Goal: Task Accomplishment & Management: Manage account settings

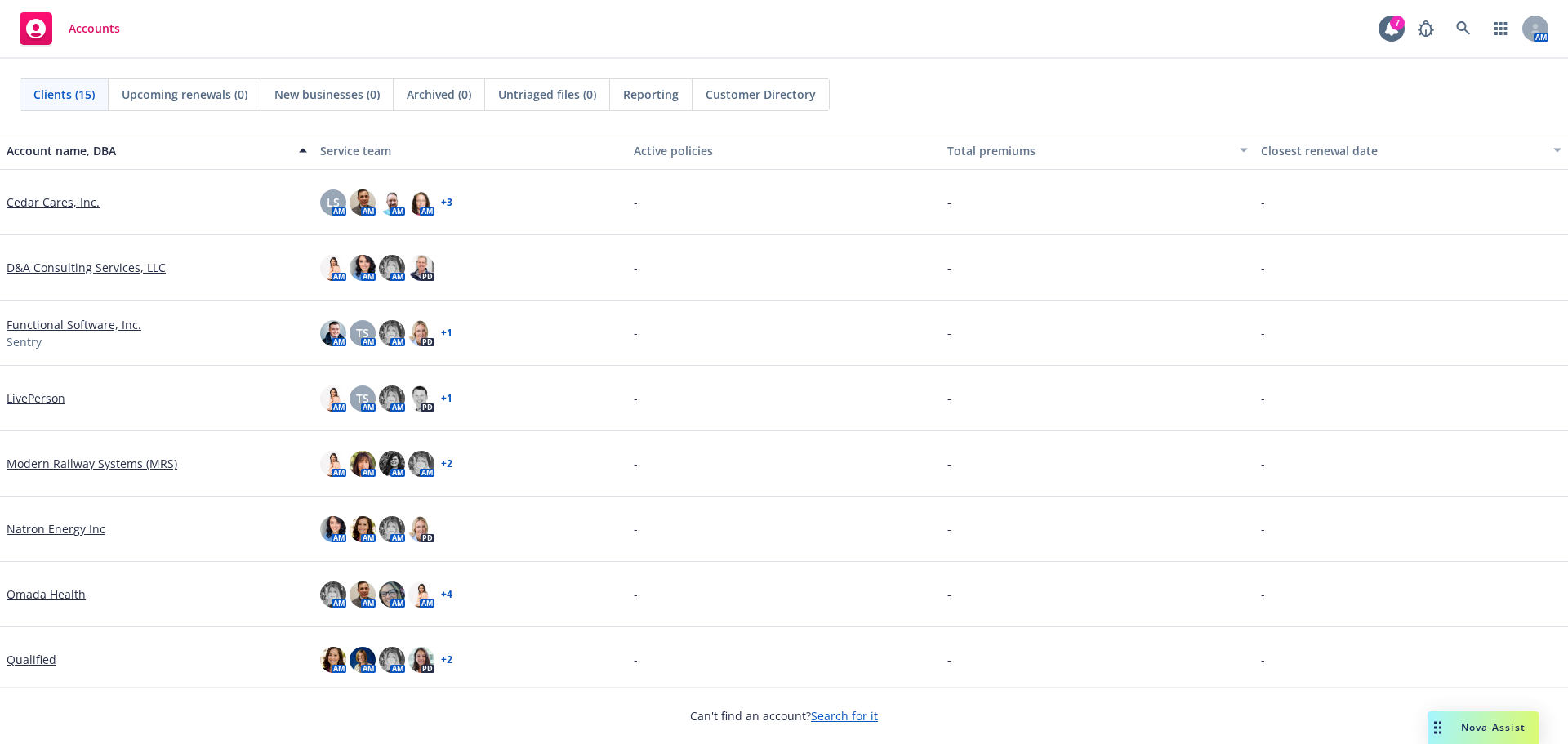
click at [836, 716] on link "Search for it" at bounding box center [844, 715] width 67 height 15
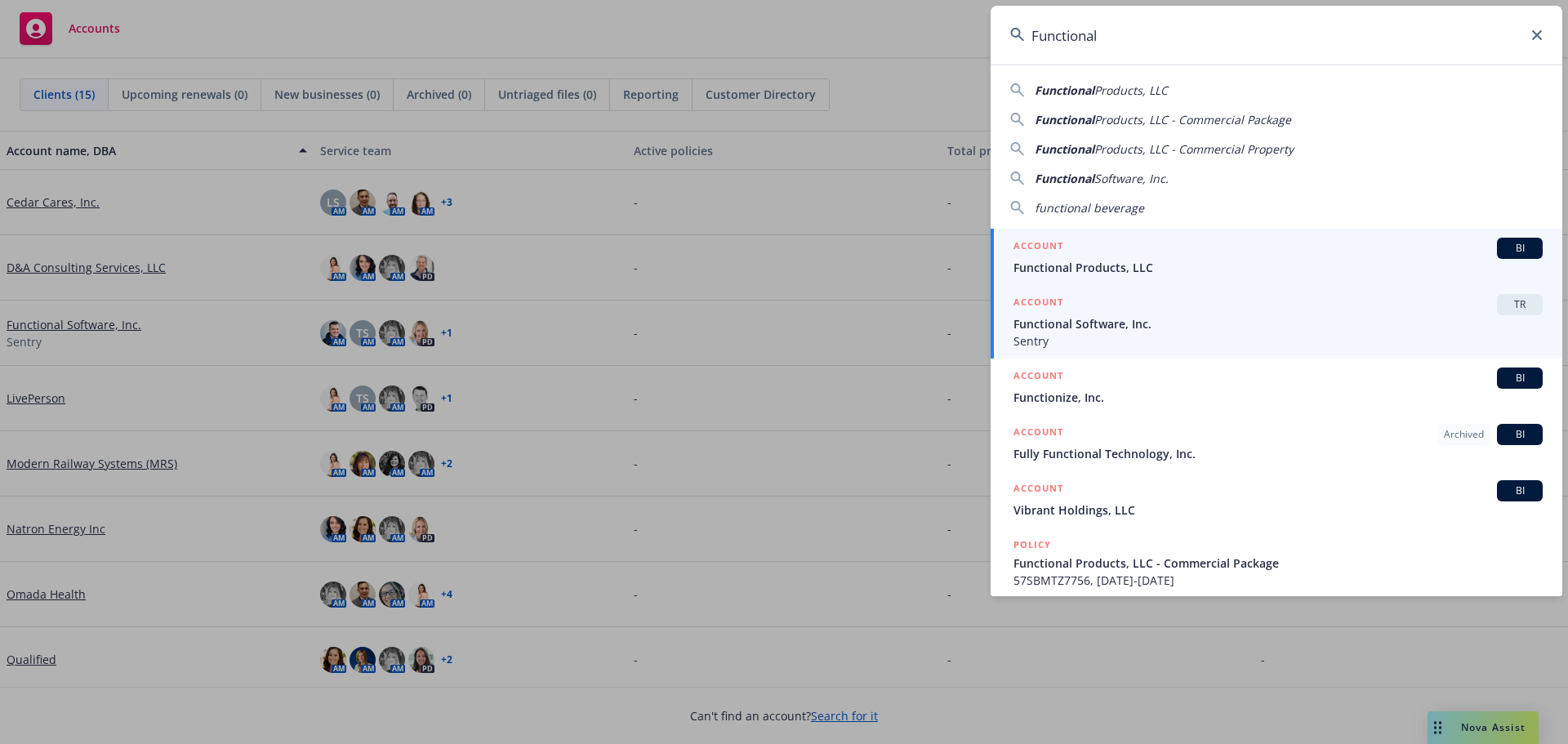
type input "Functional"
click at [1071, 320] on span "Functional Software, Inc." at bounding box center [1278, 324] width 529 height 17
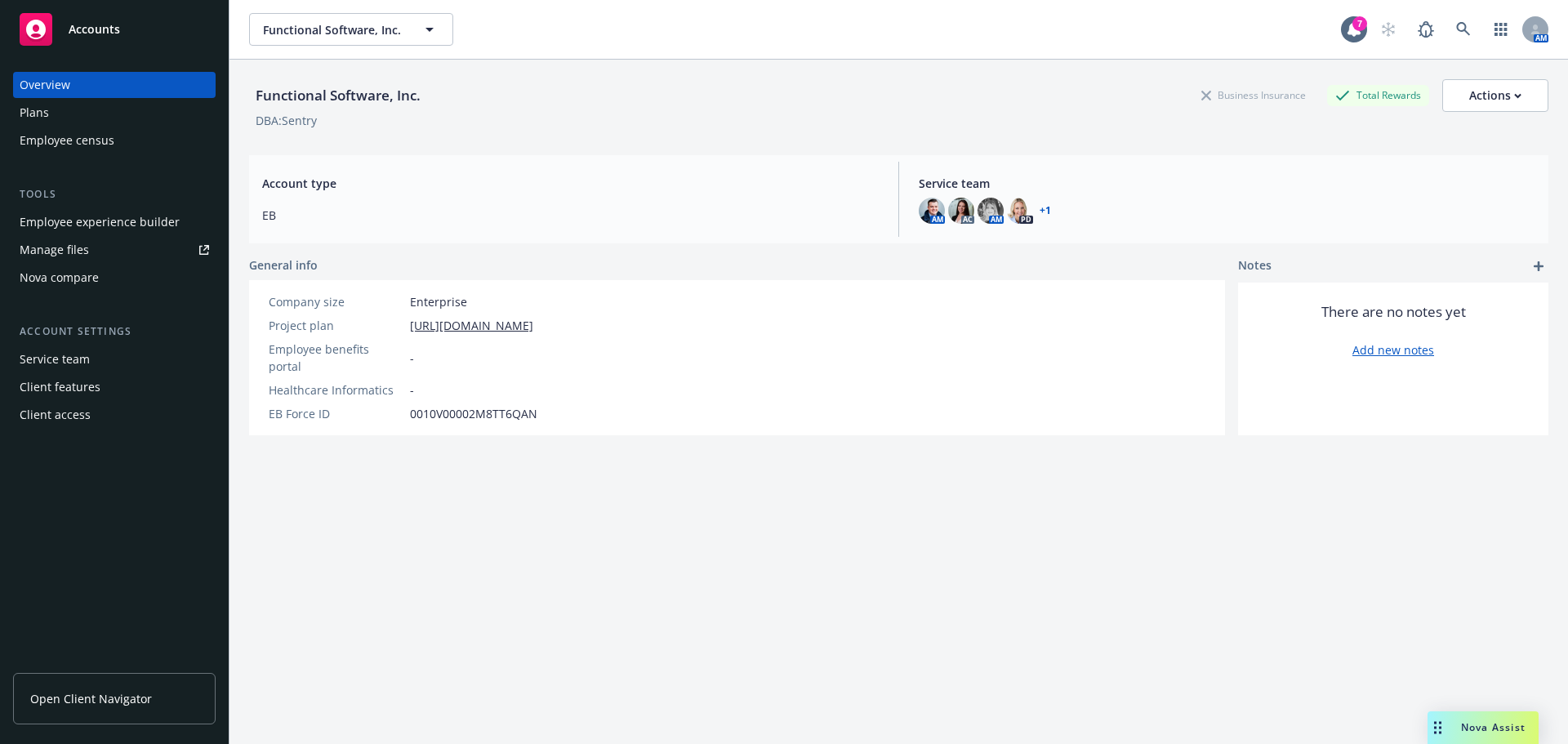
click at [101, 223] on div "Employee experience builder" at bounding box center [100, 222] width 160 height 26
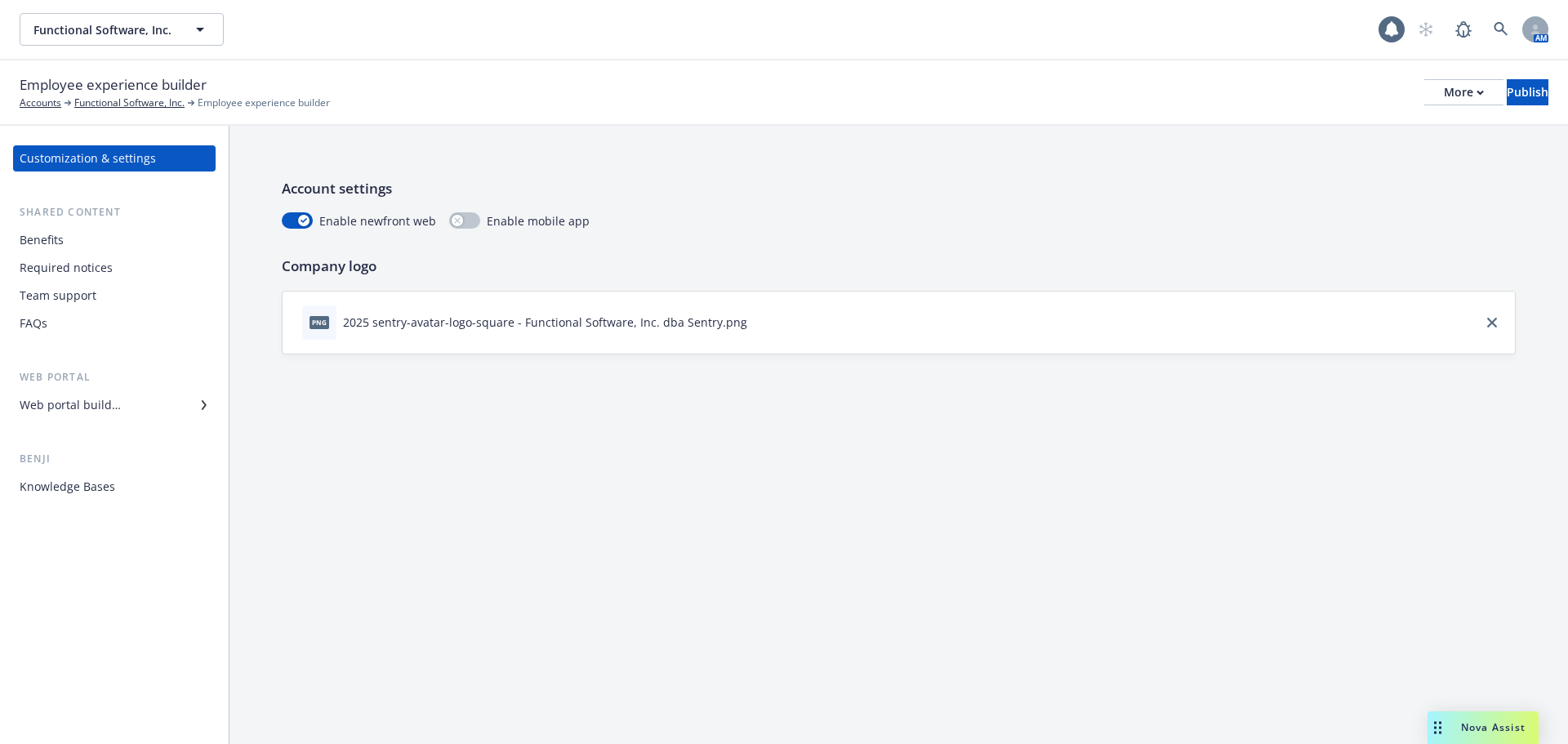
click at [89, 403] on div "Web portal builder" at bounding box center [70, 405] width 101 height 26
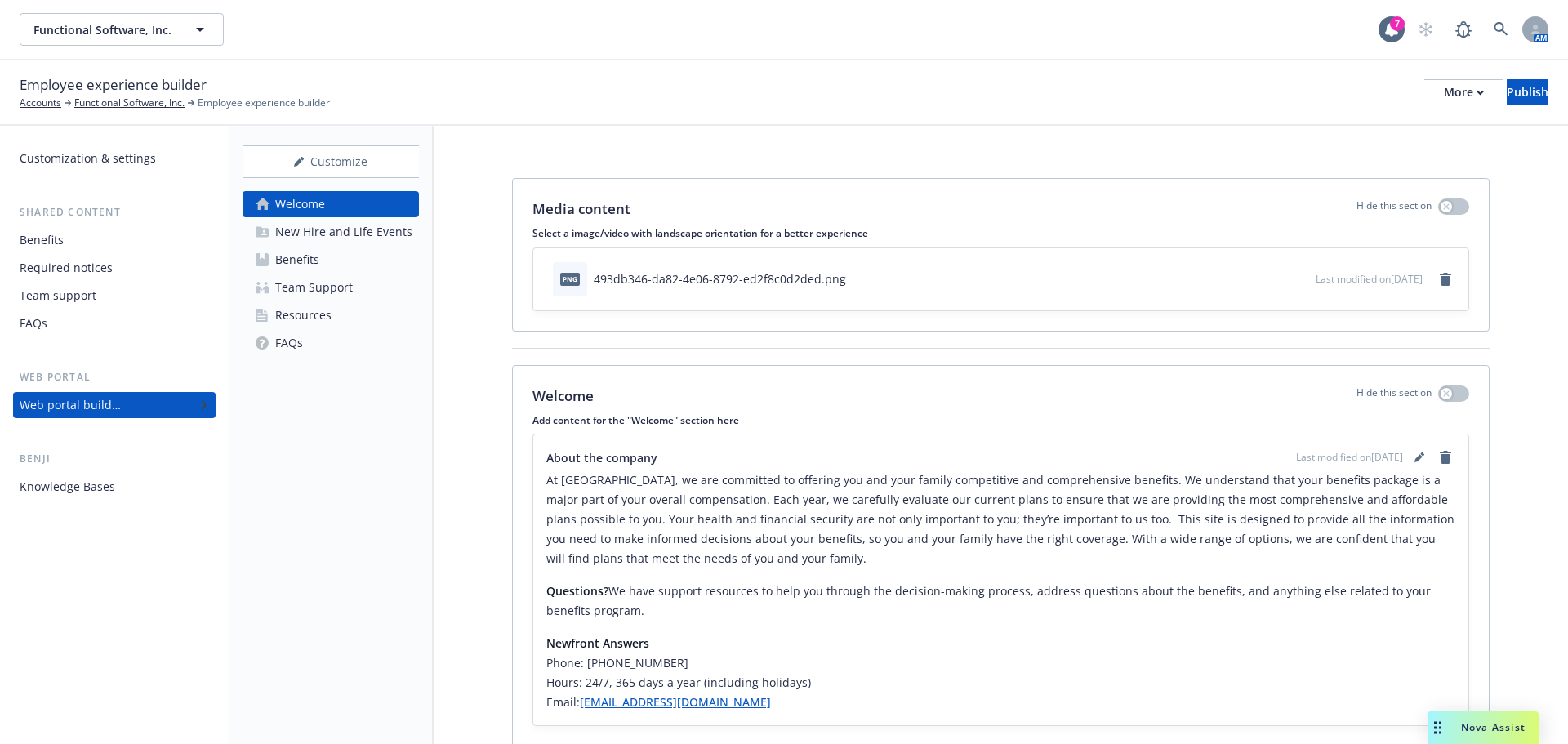
click at [324, 315] on div "Resources" at bounding box center [303, 315] width 57 height 26
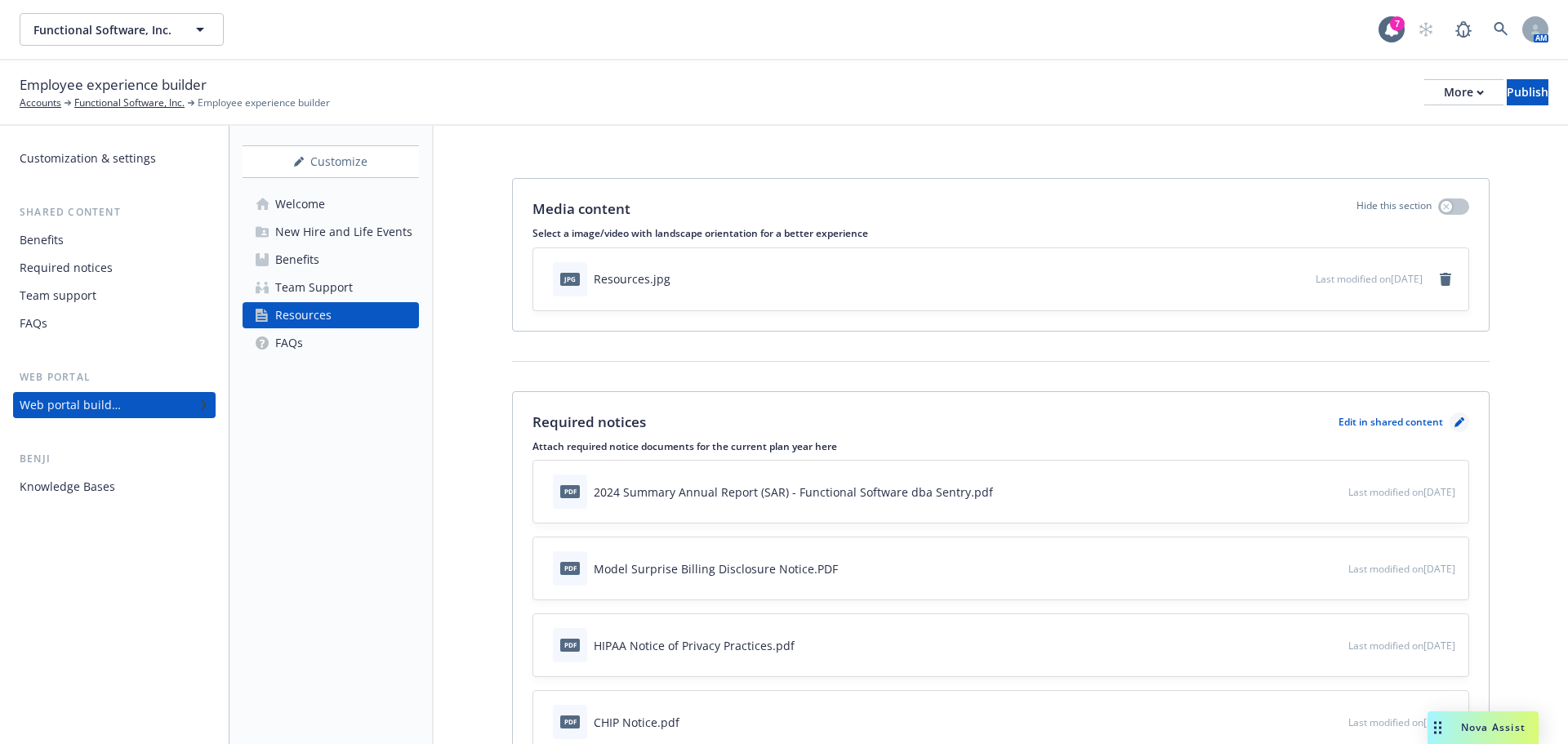
click at [1455, 426] on icon "pencil" at bounding box center [1460, 423] width 10 height 10
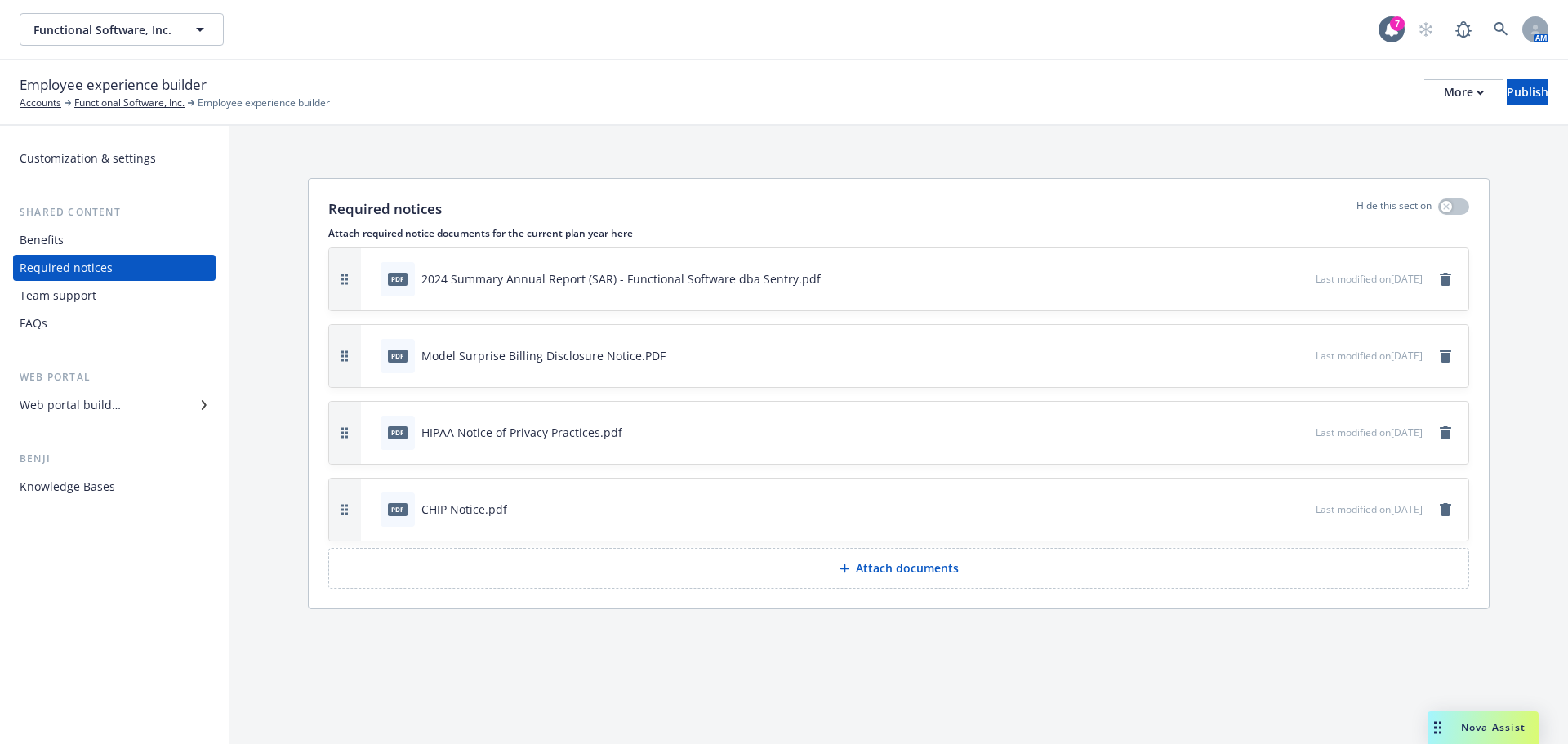
click at [889, 569] on p "Attach documents" at bounding box center [907, 568] width 103 height 16
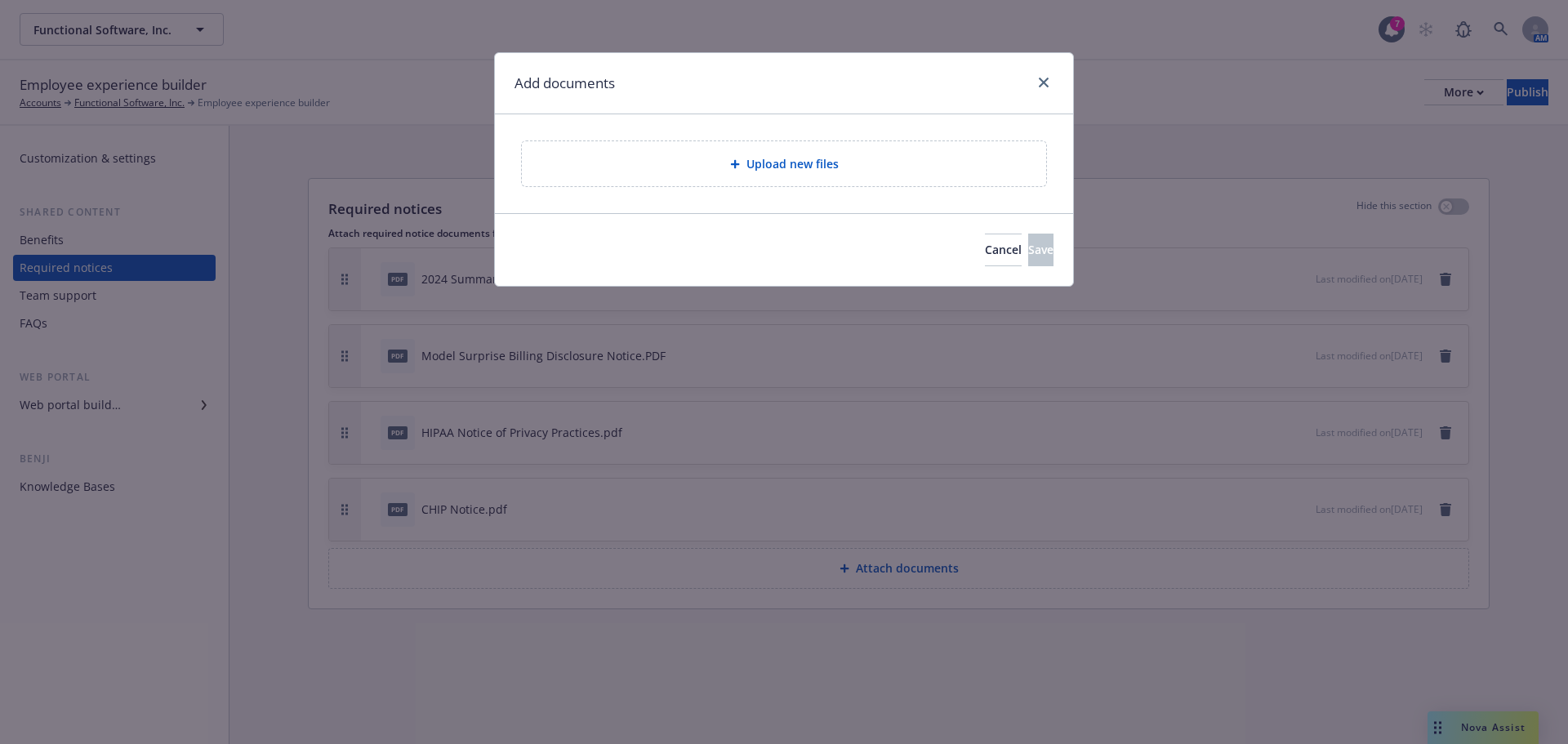
click at [754, 184] on div "Upload new files" at bounding box center [784, 163] width 524 height 45
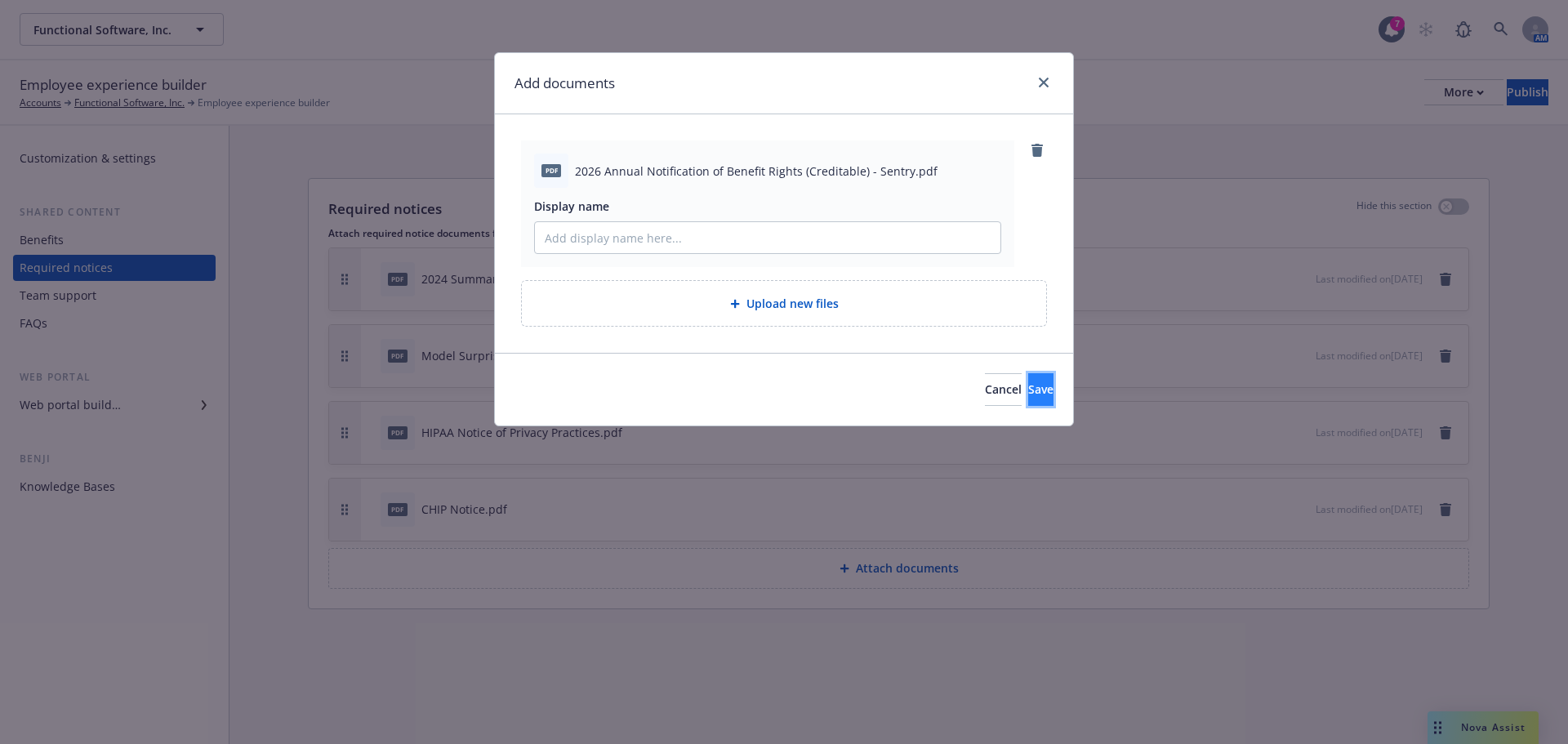
click at [1029, 393] on span "Save" at bounding box center [1041, 389] width 25 height 15
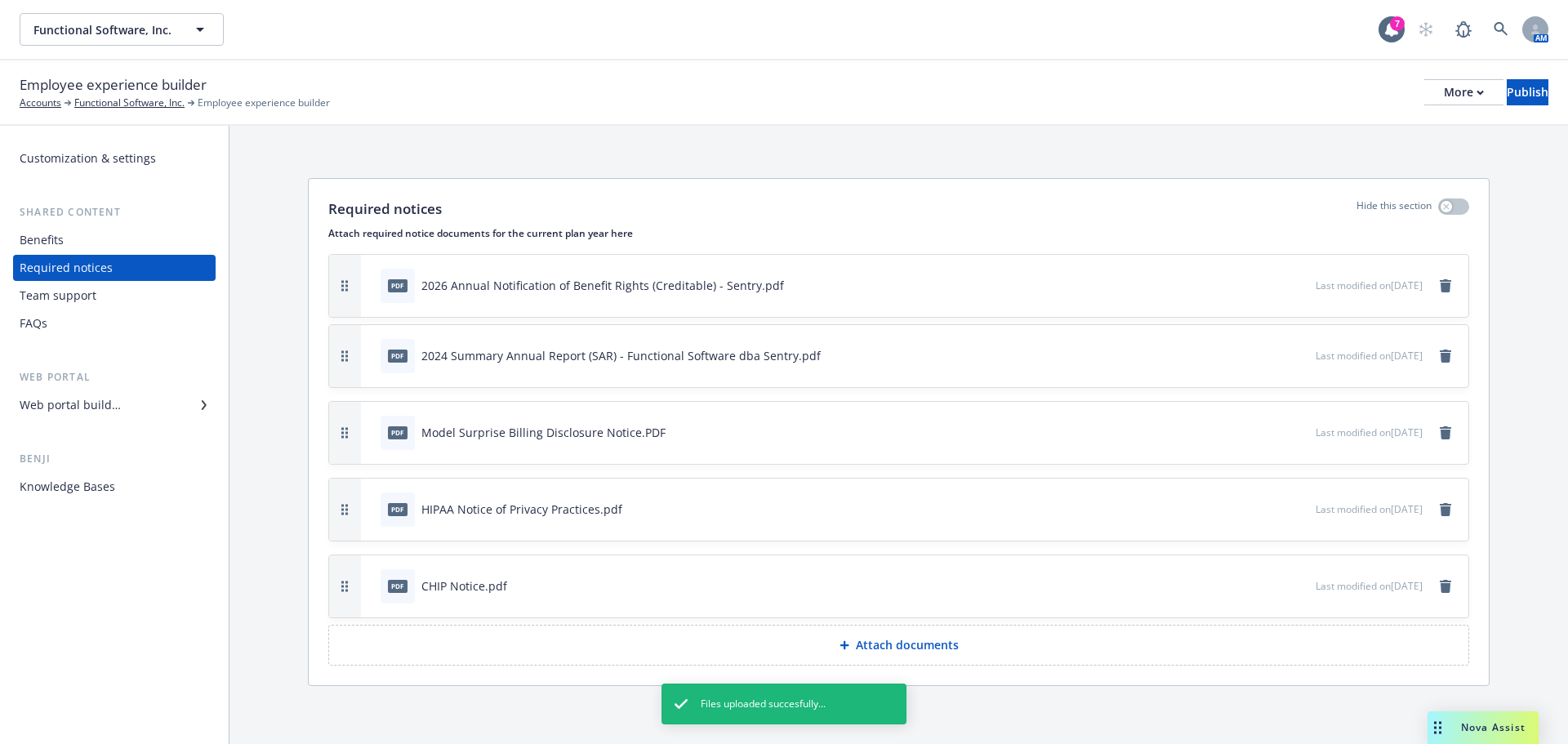
drag, startPoint x: 338, startPoint y: 574, endPoint x: 344, endPoint y: 274, distance: 300.1
click at [344, 274] on button "button" at bounding box center [345, 286] width 32 height 62
